Goal: Information Seeking & Learning: Learn about a topic

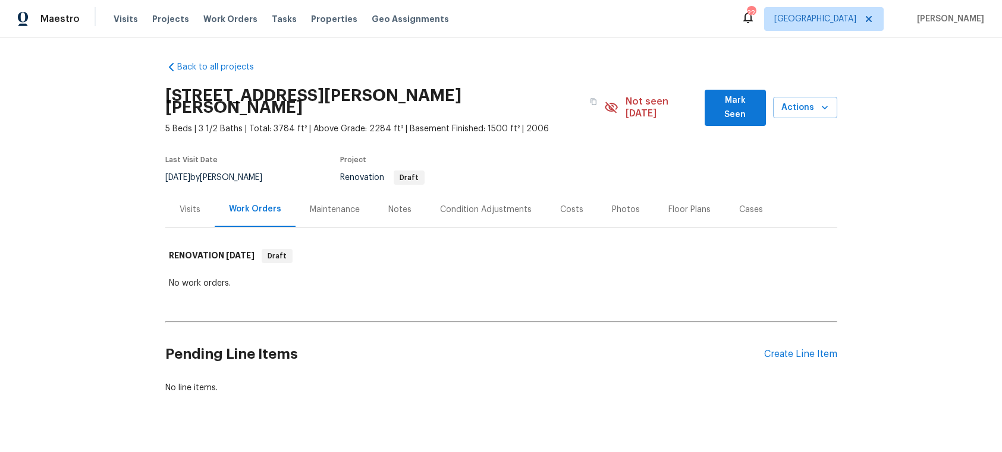
scroll to position [1, 0]
click at [184, 203] on div "Visits" at bounding box center [190, 209] width 21 height 12
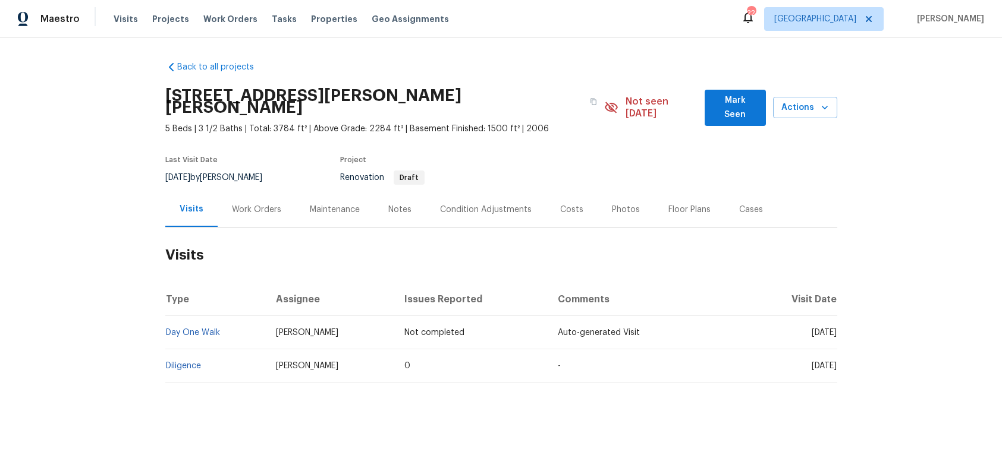
click at [619, 204] on div "Photos" at bounding box center [626, 210] width 28 height 12
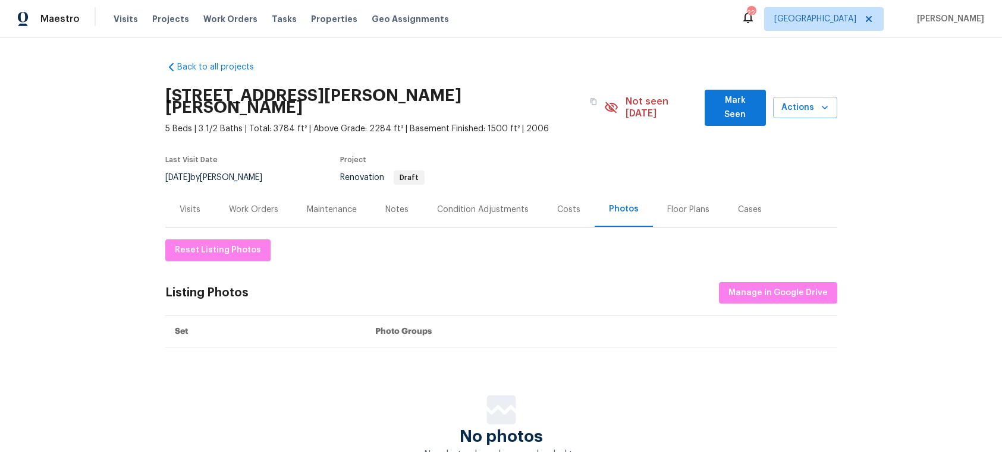
scroll to position [81, 0]
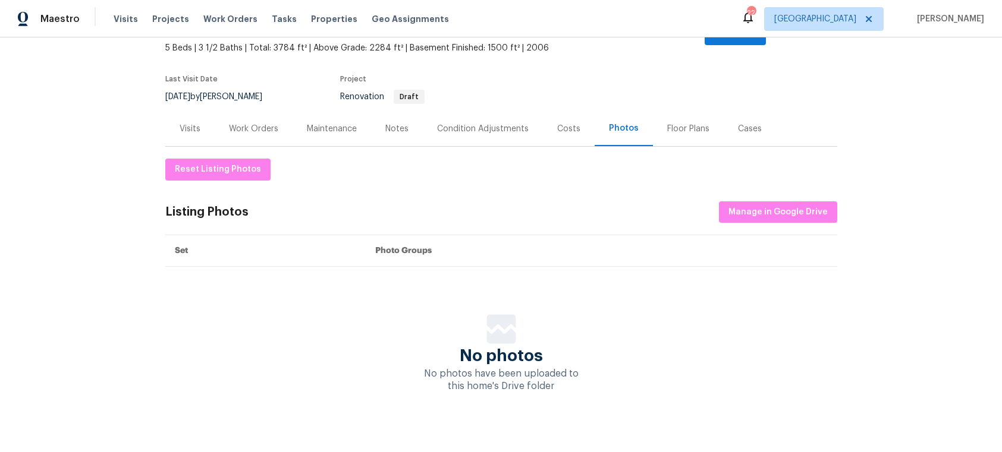
click at [185, 123] on div "Visits" at bounding box center [190, 129] width 21 height 12
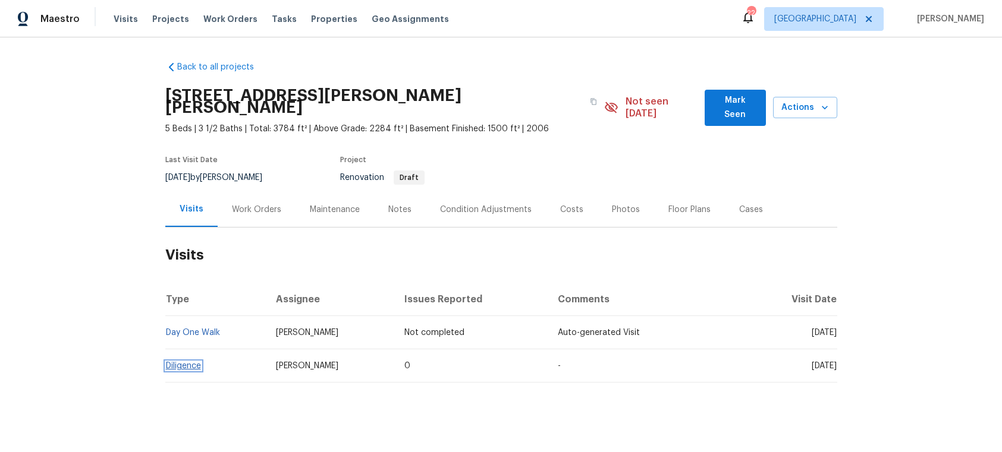
click at [190, 362] on link "Diligence" at bounding box center [183, 366] width 35 height 8
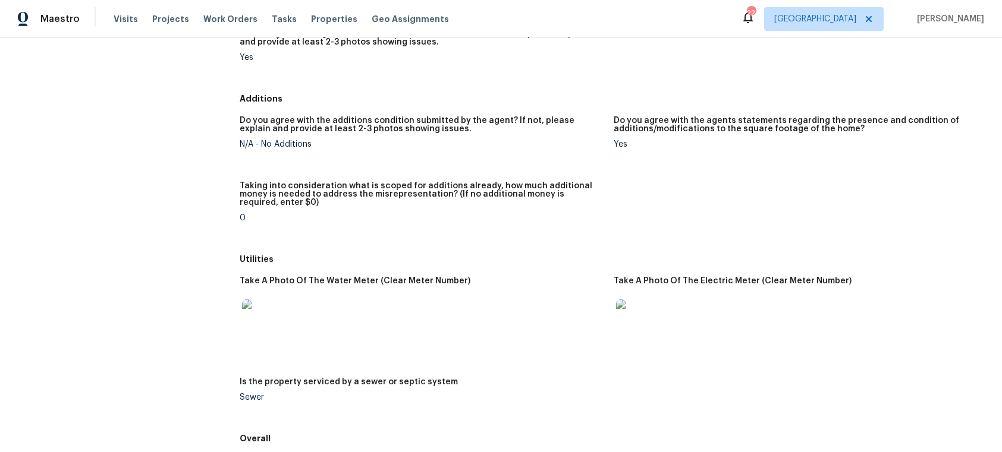
scroll to position [1594, 0]
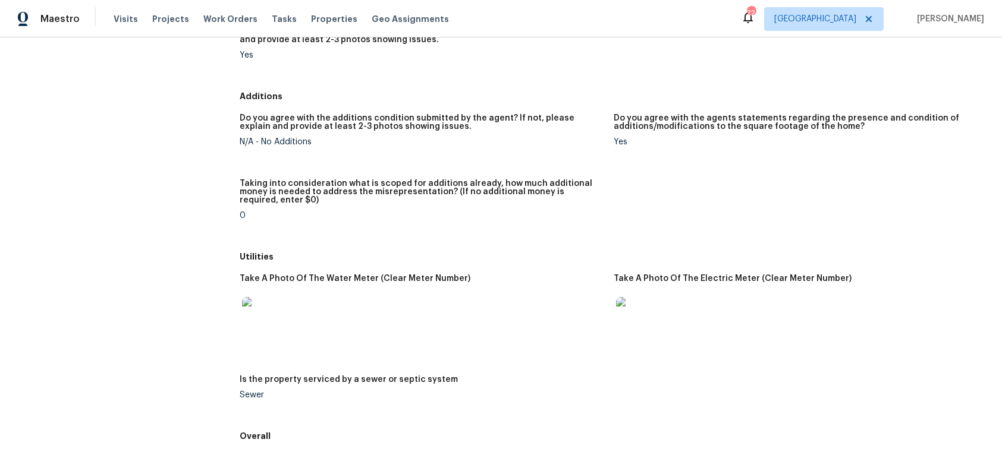
click at [627, 297] on img at bounding box center [635, 316] width 38 height 38
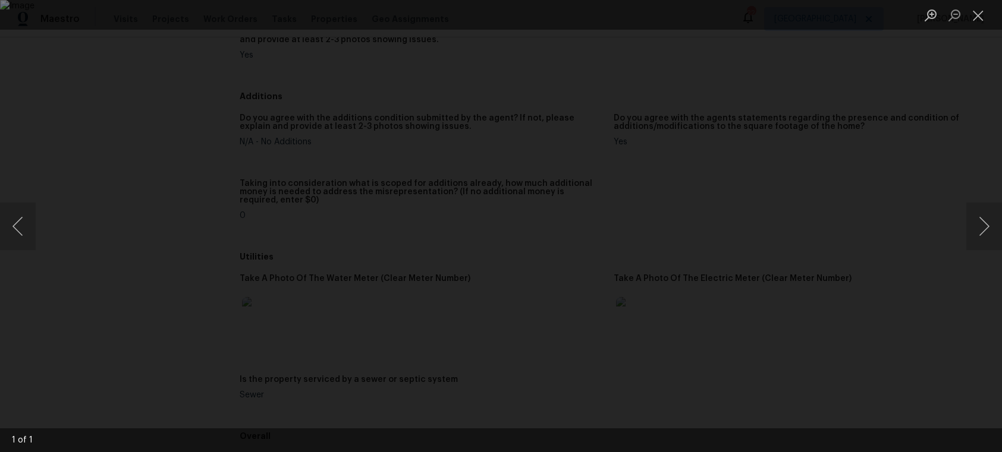
click at [490, 281] on img "Lightbox" at bounding box center [501, 226] width 1002 height 452
click at [929, 12] on button "Zoom in" at bounding box center [931, 15] width 24 height 21
click at [521, 260] on img "Lightbox" at bounding box center [501, 226] width 1002 height 452
click at [928, 12] on button "Zoom in" at bounding box center [931, 15] width 24 height 21
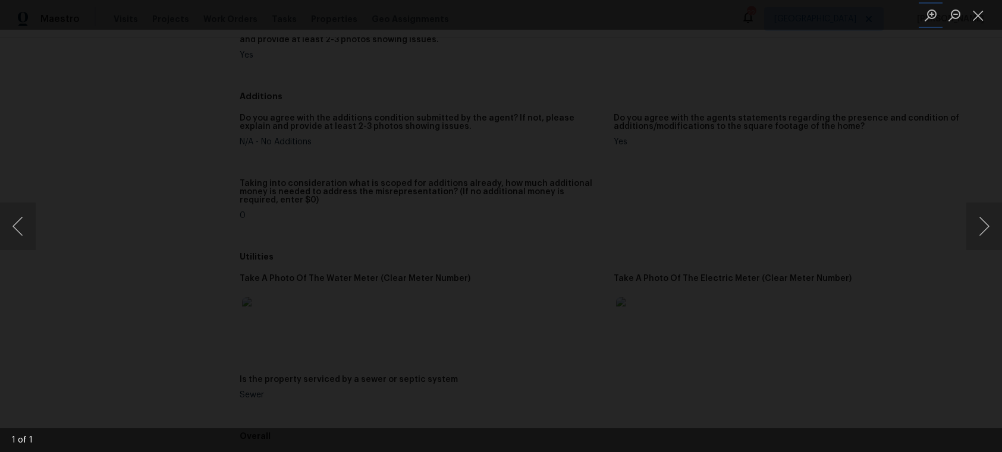
click at [672, 180] on img "Lightbox" at bounding box center [501, 226] width 2012 height 909
click at [976, 18] on button "Close lightbox" at bounding box center [978, 15] width 24 height 21
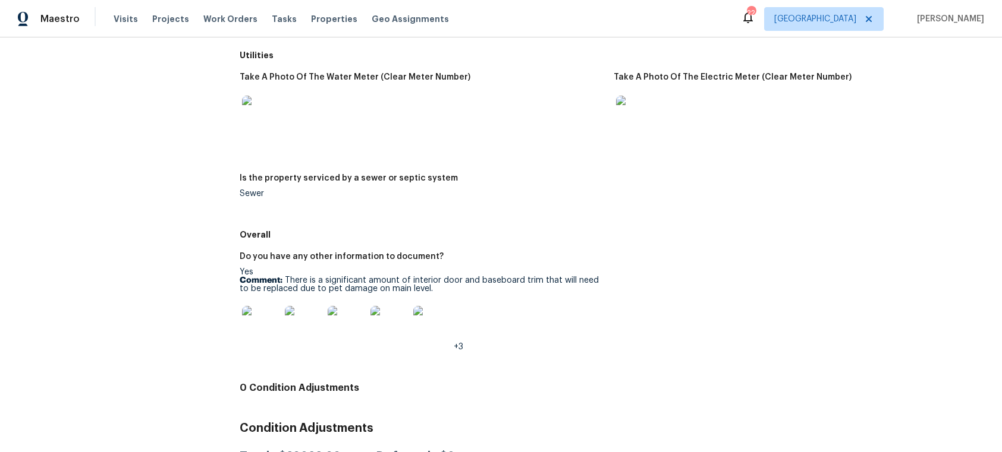
scroll to position [1793, 0]
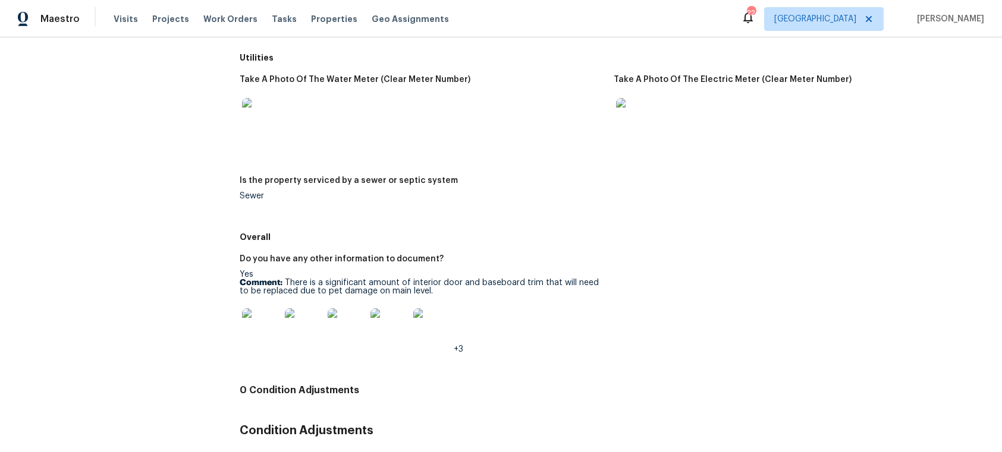
click at [630, 98] on img at bounding box center [635, 117] width 38 height 38
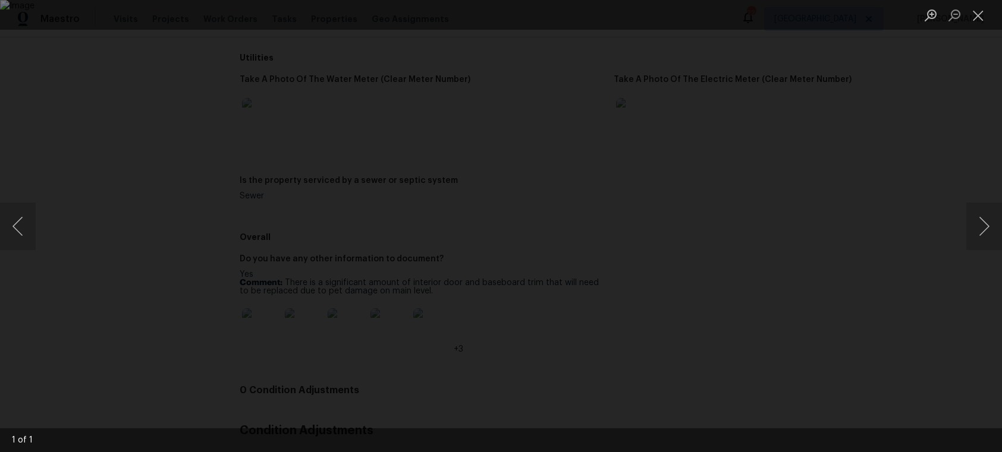
click at [140, 198] on div "Lightbox" at bounding box center [501, 226] width 1002 height 452
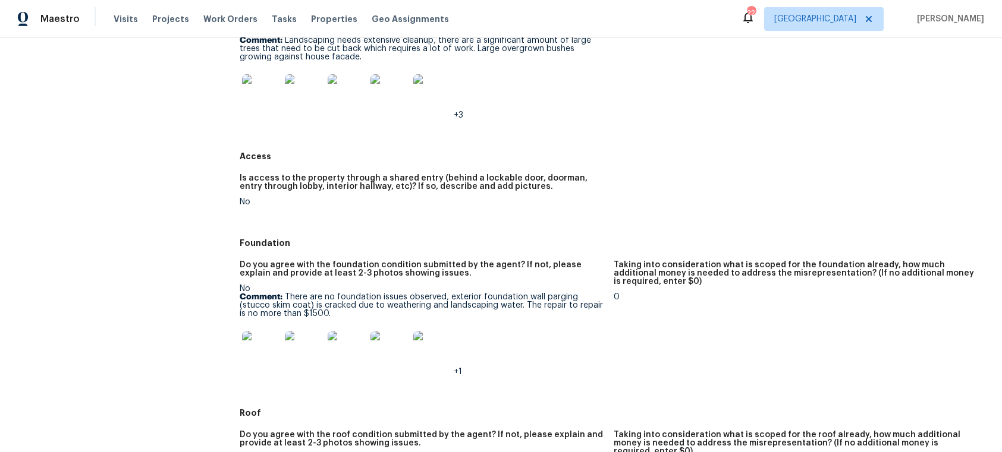
scroll to position [0, 0]
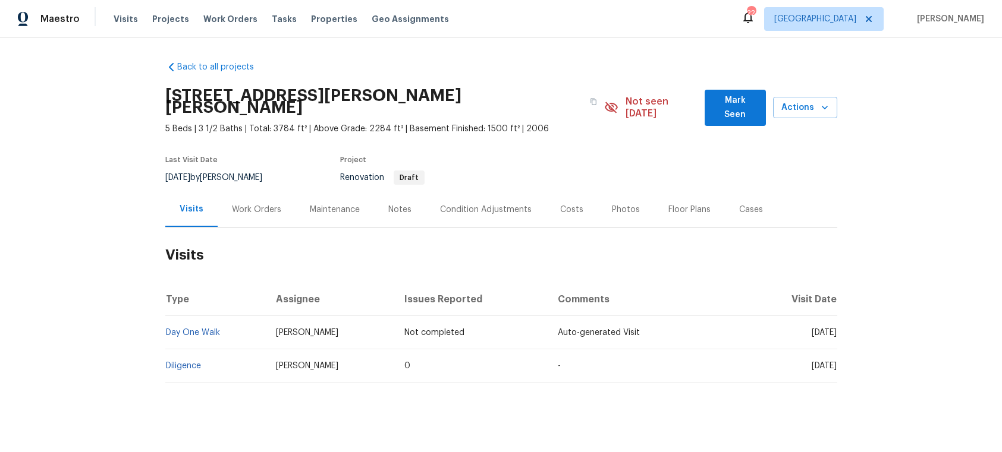
click at [396, 204] on div "Notes" at bounding box center [399, 210] width 23 height 12
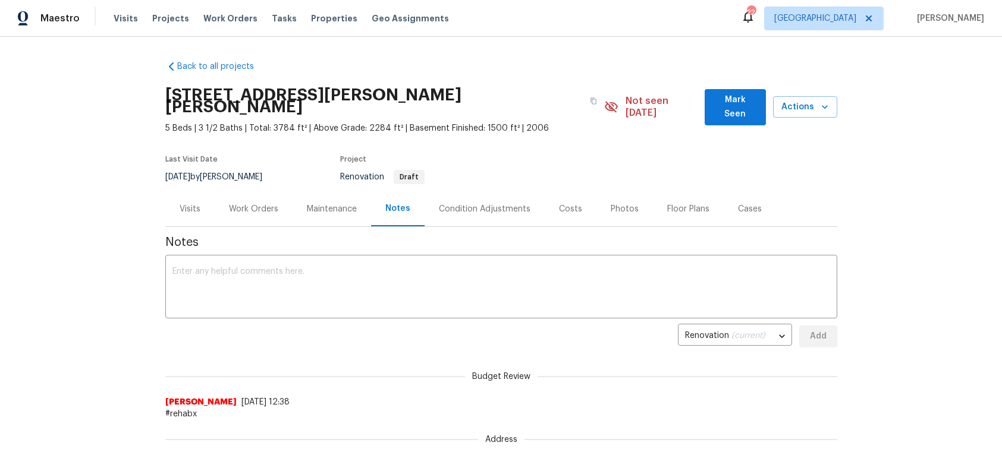
click at [195, 203] on div "Visits" at bounding box center [190, 209] width 21 height 12
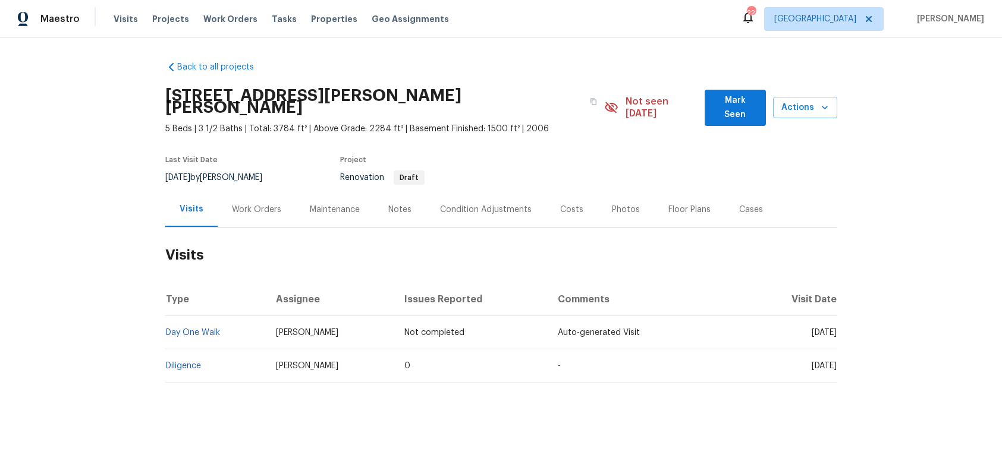
click at [326, 204] on div "Maintenance" at bounding box center [335, 210] width 50 height 12
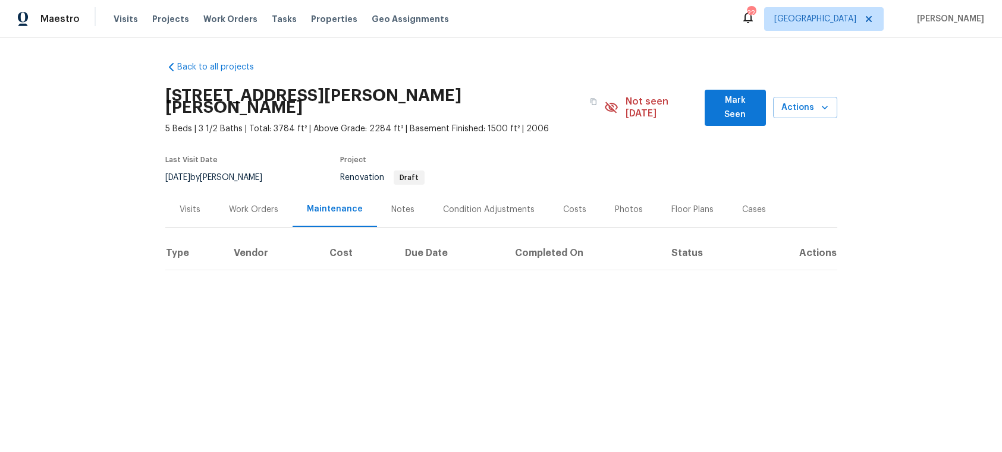
click at [193, 204] on div "Visits" at bounding box center [190, 210] width 21 height 12
